Goal: Check status: Check status

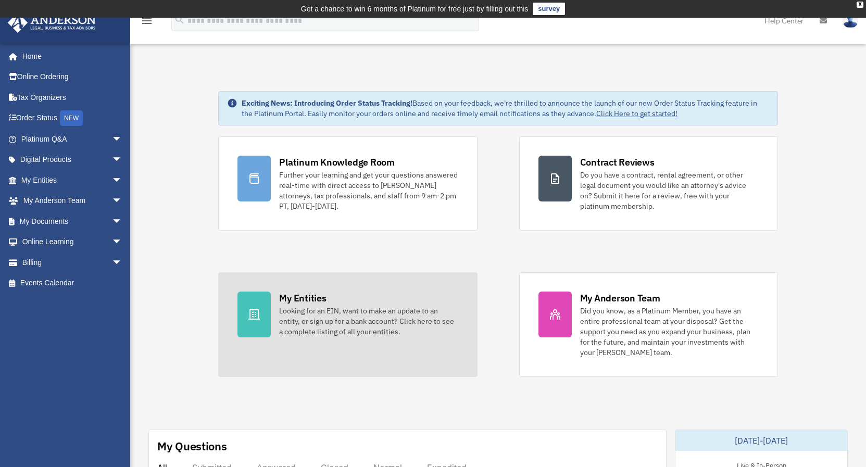
click at [284, 295] on div "My Entities" at bounding box center [302, 298] width 47 height 13
click at [315, 307] on div "Looking for an EIN, want to make an update to an entity, or sign up for a bank …" at bounding box center [368, 321] width 179 height 31
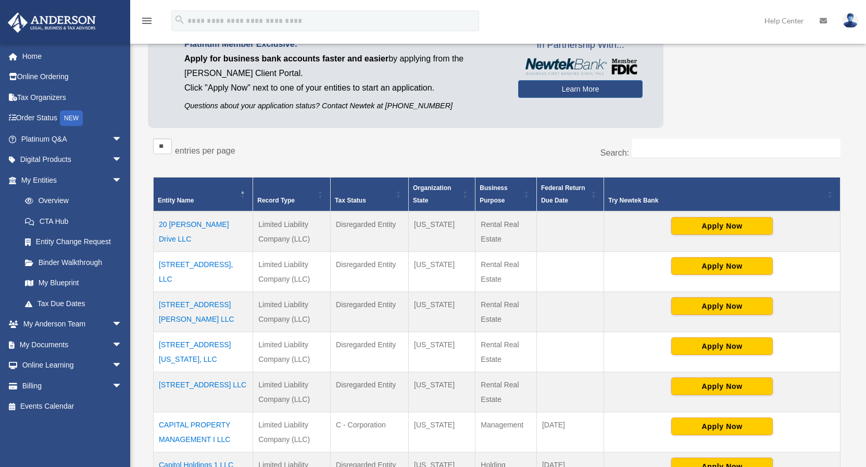
scroll to position [121, 0]
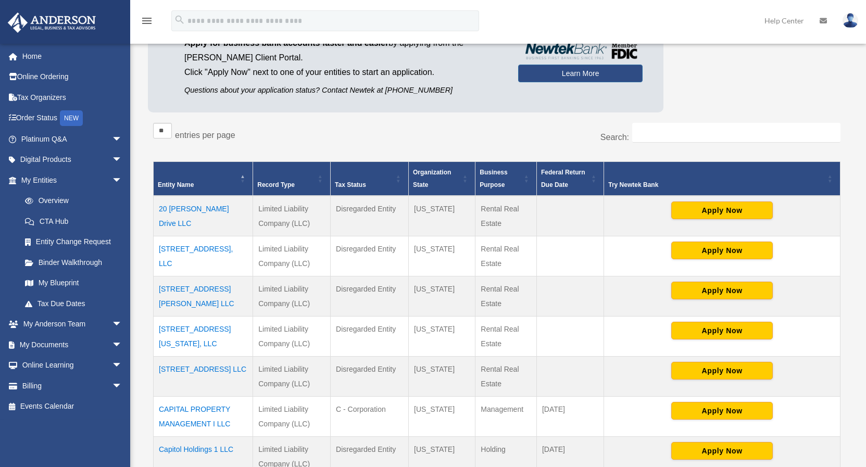
click at [201, 210] on td "20 [PERSON_NAME] Drive LLC" at bounding box center [203, 216] width 99 height 41
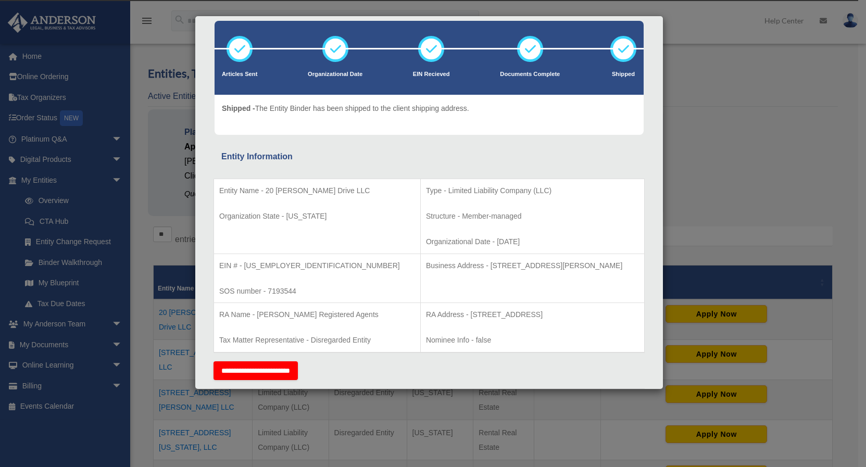
scroll to position [0, 0]
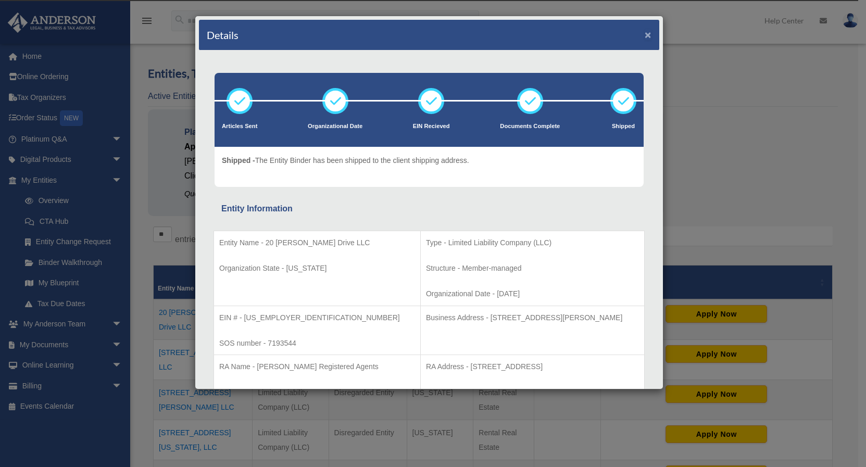
click at [645, 33] on button "×" at bounding box center [648, 34] width 7 height 11
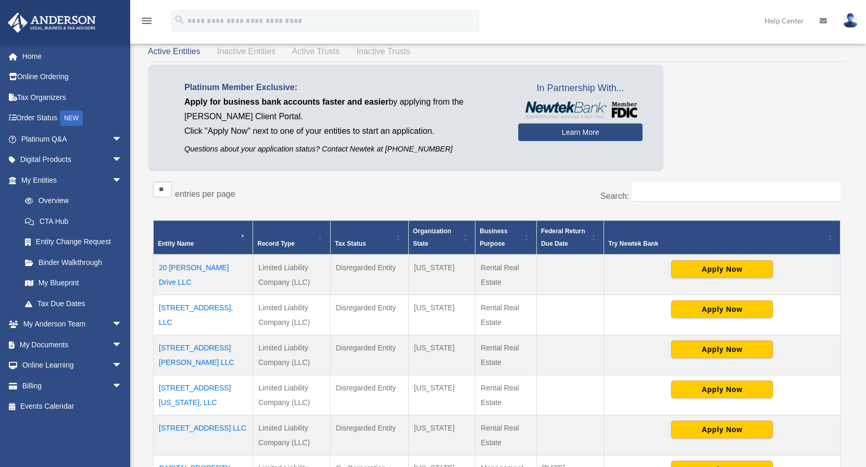
scroll to position [121, 0]
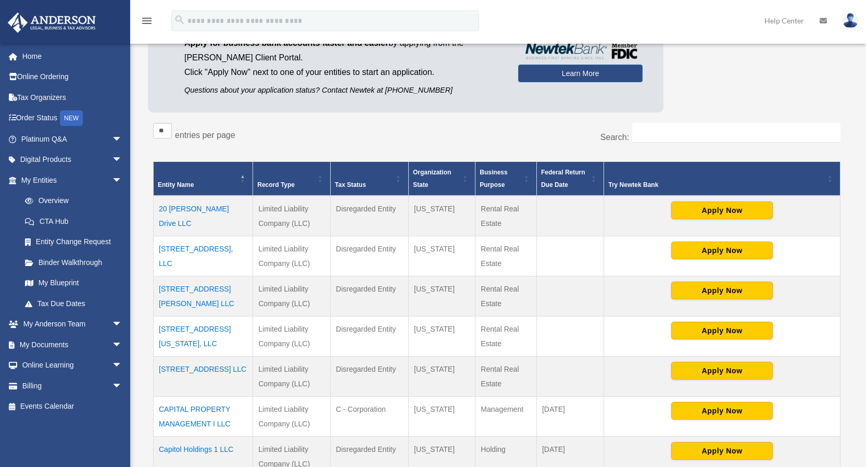
click at [196, 342] on td "[STREET_ADDRESS][US_STATE], LLC" at bounding box center [203, 336] width 99 height 40
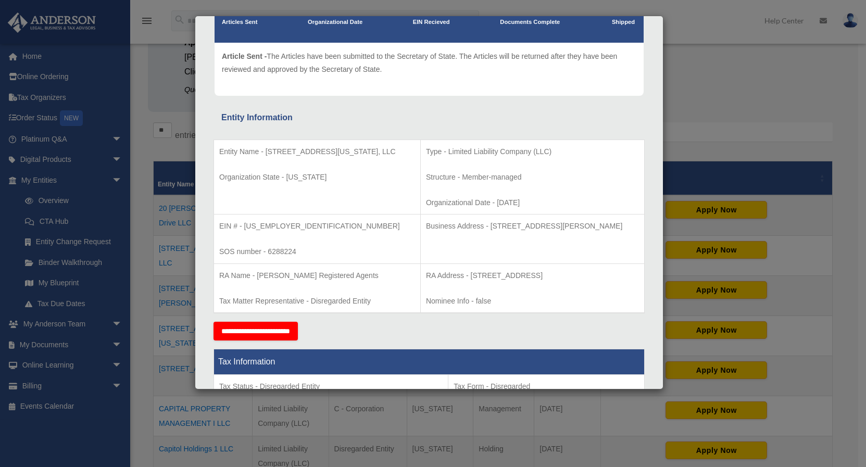
scroll to position [0, 0]
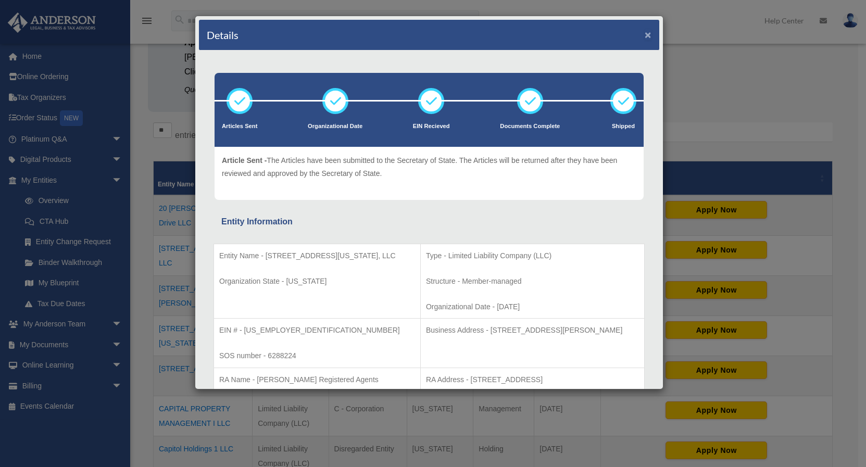
click at [645, 39] on button "×" at bounding box center [648, 34] width 7 height 11
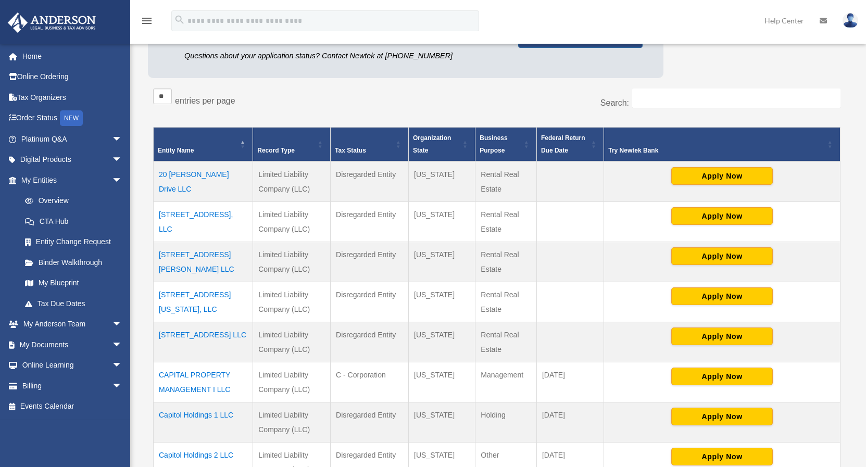
scroll to position [173, 0]
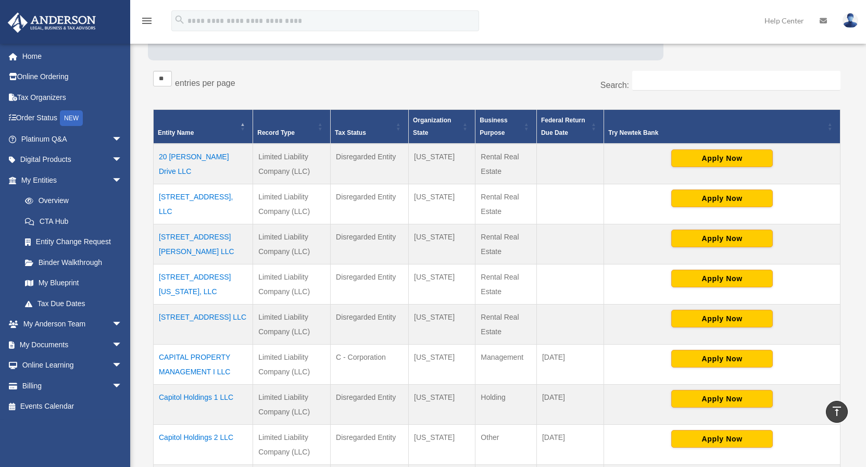
click at [218, 358] on td "CAPITAL PROPERTY MANAGEMENT I LLC" at bounding box center [203, 364] width 99 height 40
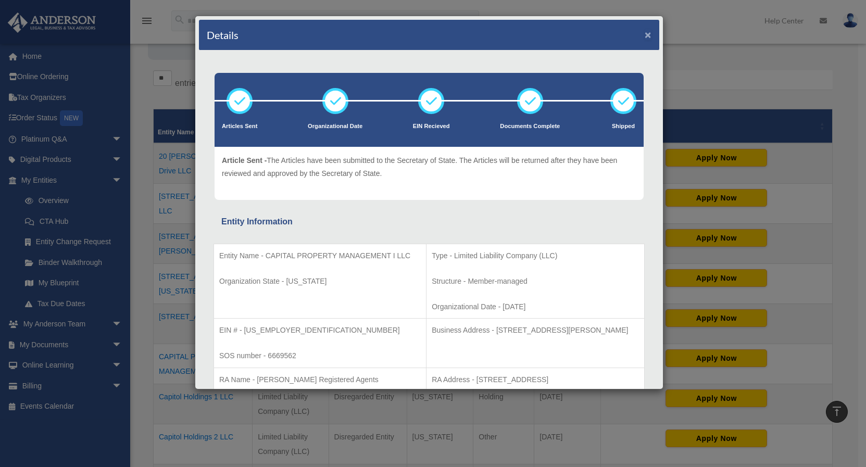
click at [645, 32] on button "×" at bounding box center [648, 34] width 7 height 11
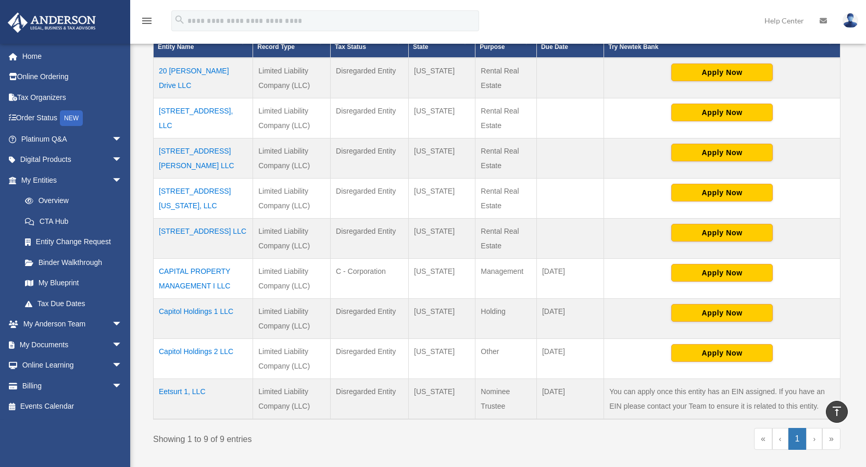
scroll to position [277, 0]
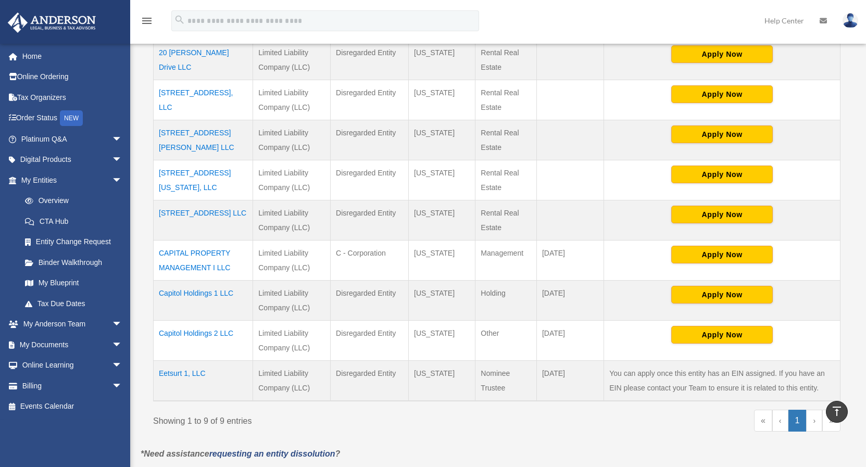
click at [194, 292] on td "Capitol Holdings 1 LLC" at bounding box center [203, 300] width 99 height 40
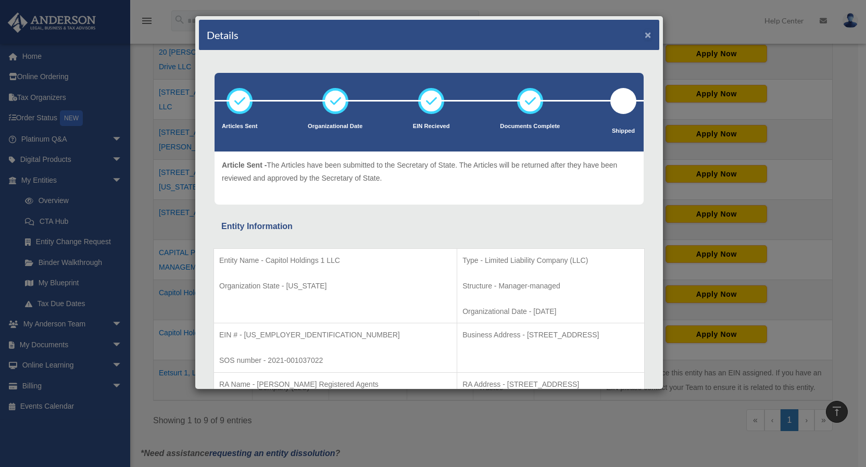
click at [645, 35] on button "×" at bounding box center [648, 34] width 7 height 11
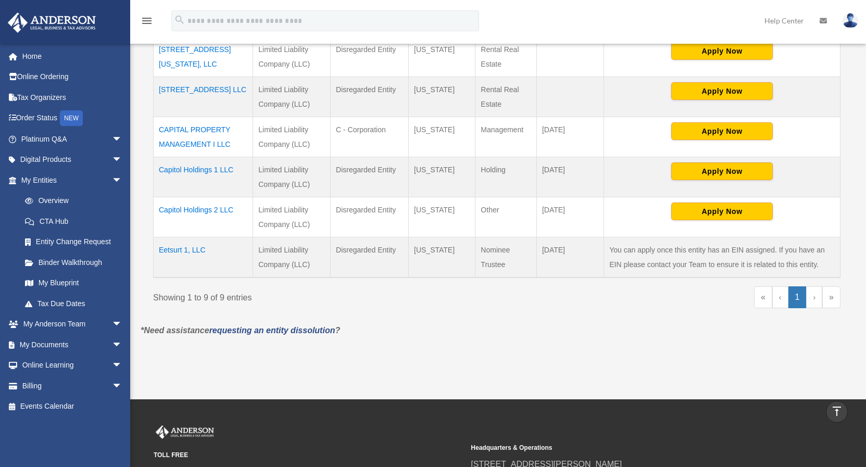
scroll to position [416, 0]
